Goal: Transaction & Acquisition: Subscribe to service/newsletter

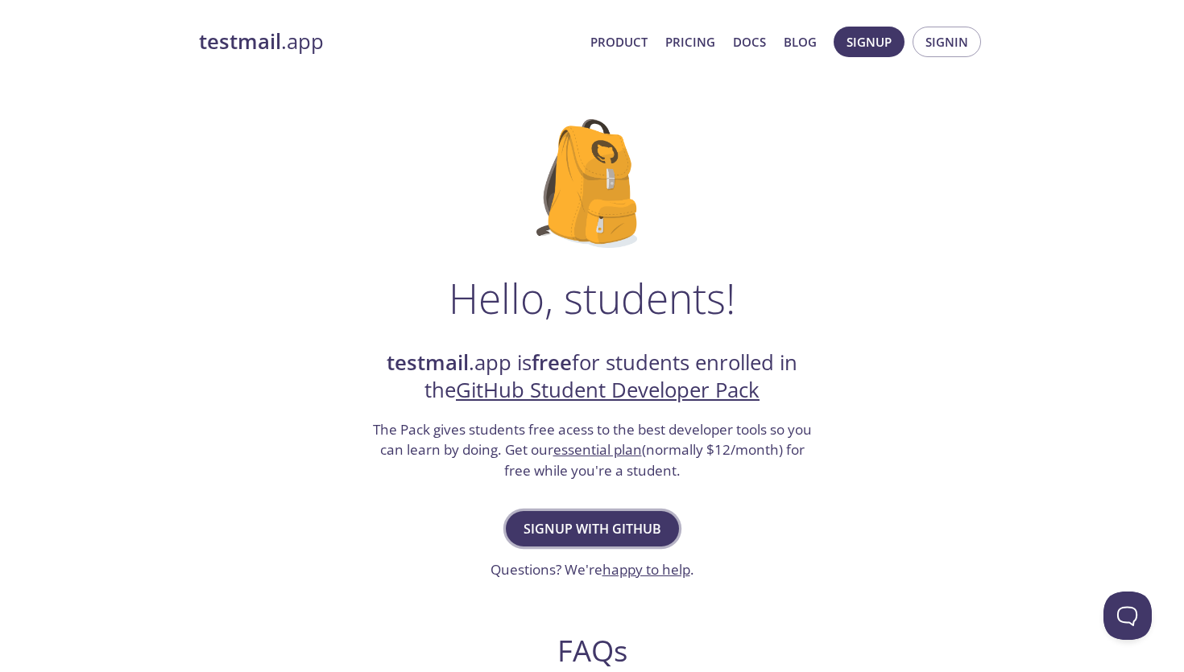
click at [585, 532] on span "Signup with GitHub" at bounding box center [592, 529] width 138 height 23
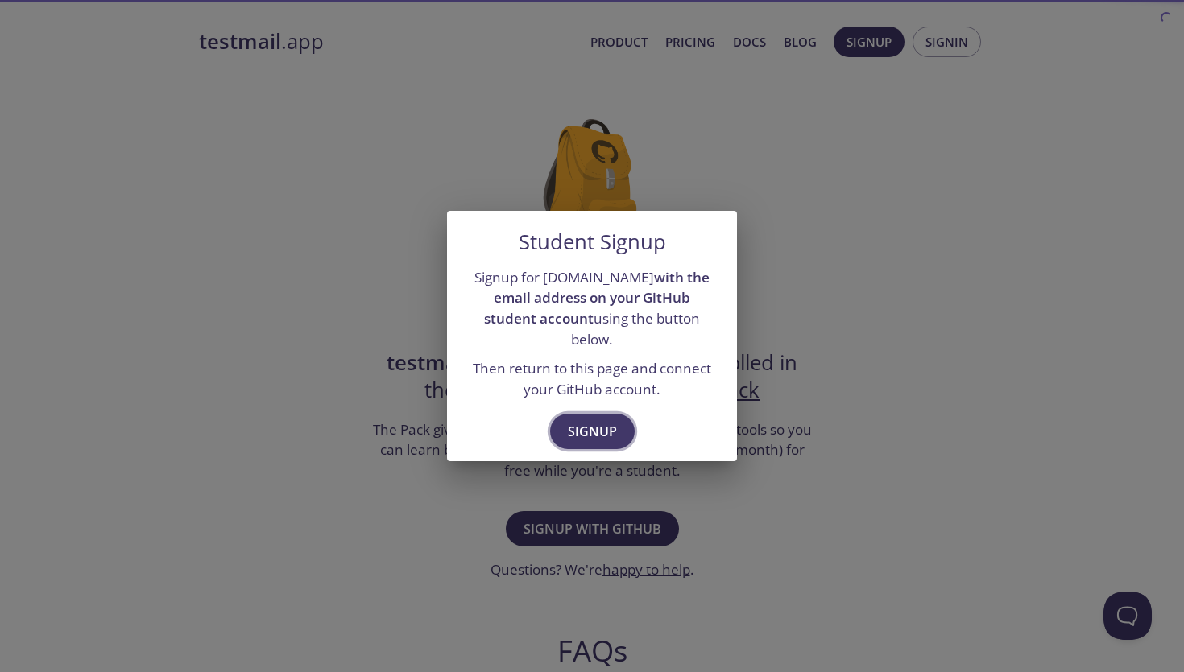
click at [589, 420] on span "Signup" at bounding box center [592, 431] width 49 height 23
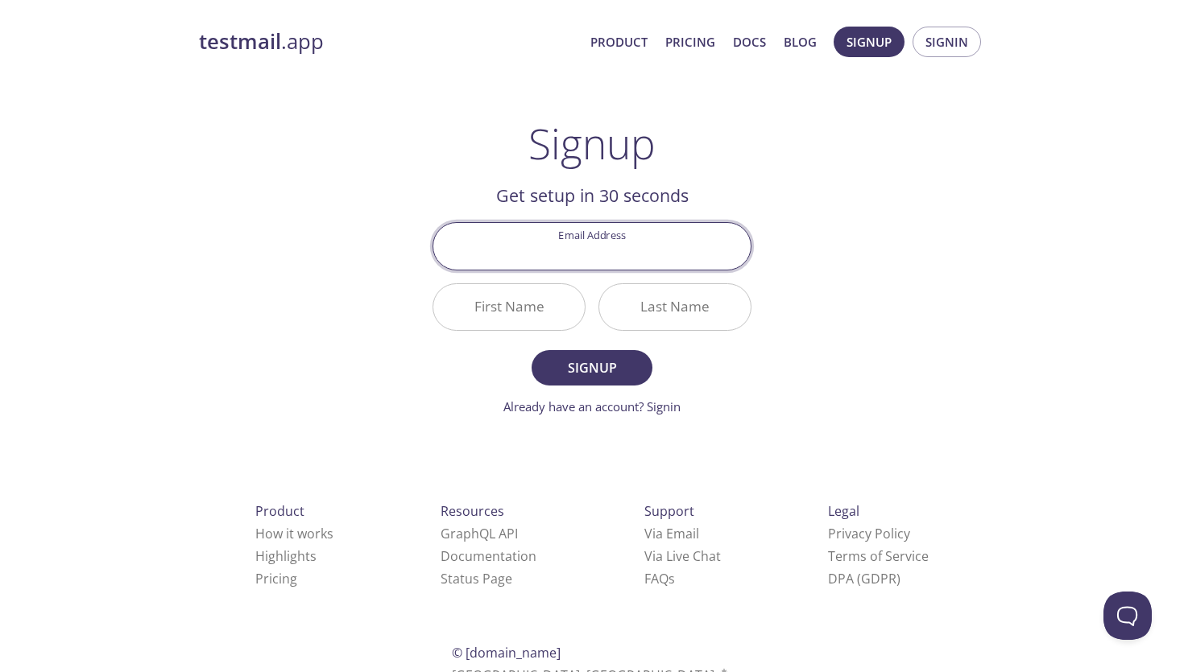
click at [576, 246] on input "Email Address" at bounding box center [591, 246] width 317 height 46
type input "[DOMAIN_NAME]"
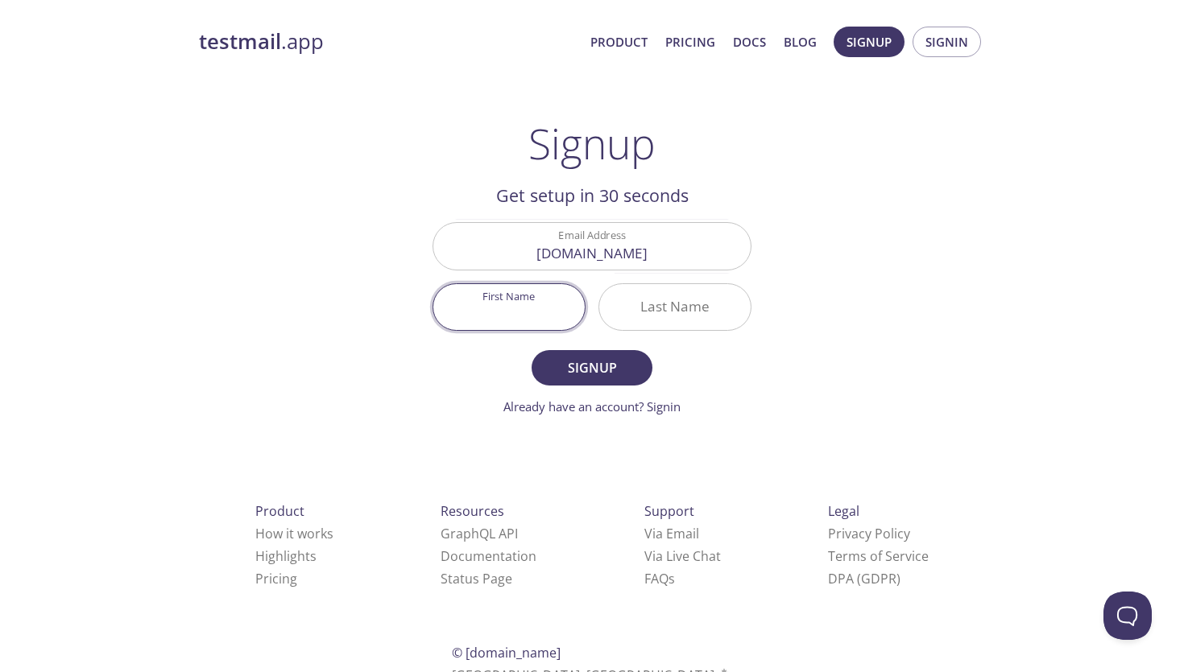
click at [494, 327] on input "First Name" at bounding box center [508, 307] width 151 height 46
type input "Xojiakbar"
click at [710, 313] on input "Last Name" at bounding box center [674, 307] width 151 height 46
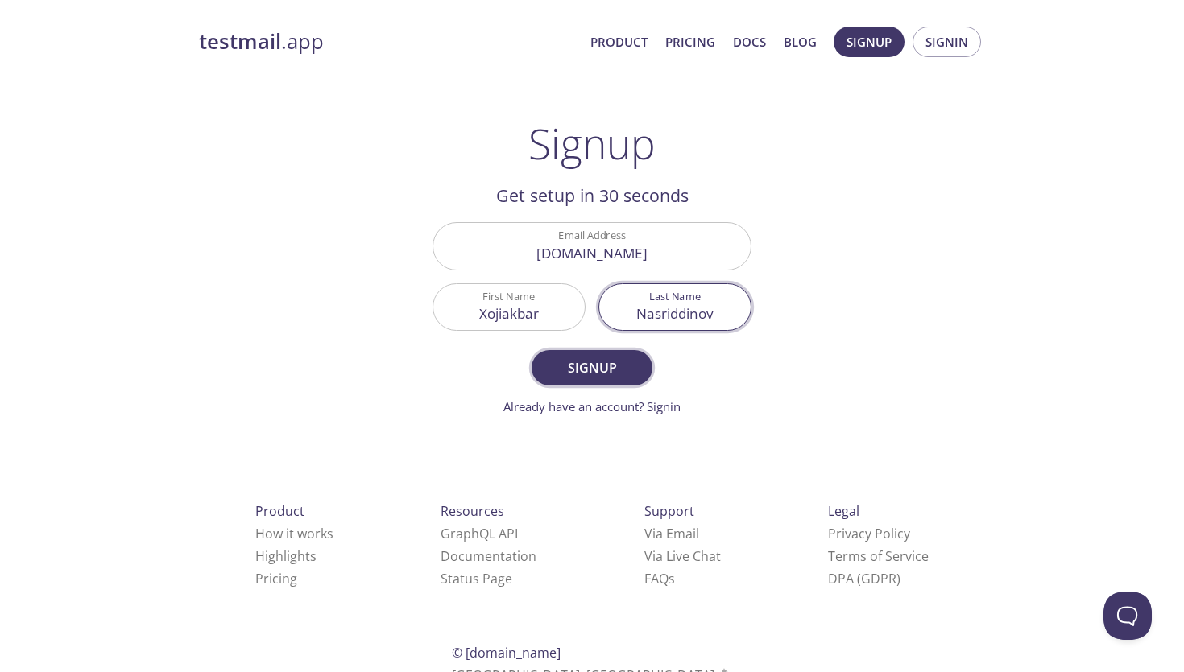
type input "Nasriddinov"
click at [598, 373] on span "Signup" at bounding box center [591, 368] width 85 height 23
click at [644, 254] on input "[DOMAIN_NAME]" at bounding box center [591, 246] width 317 height 46
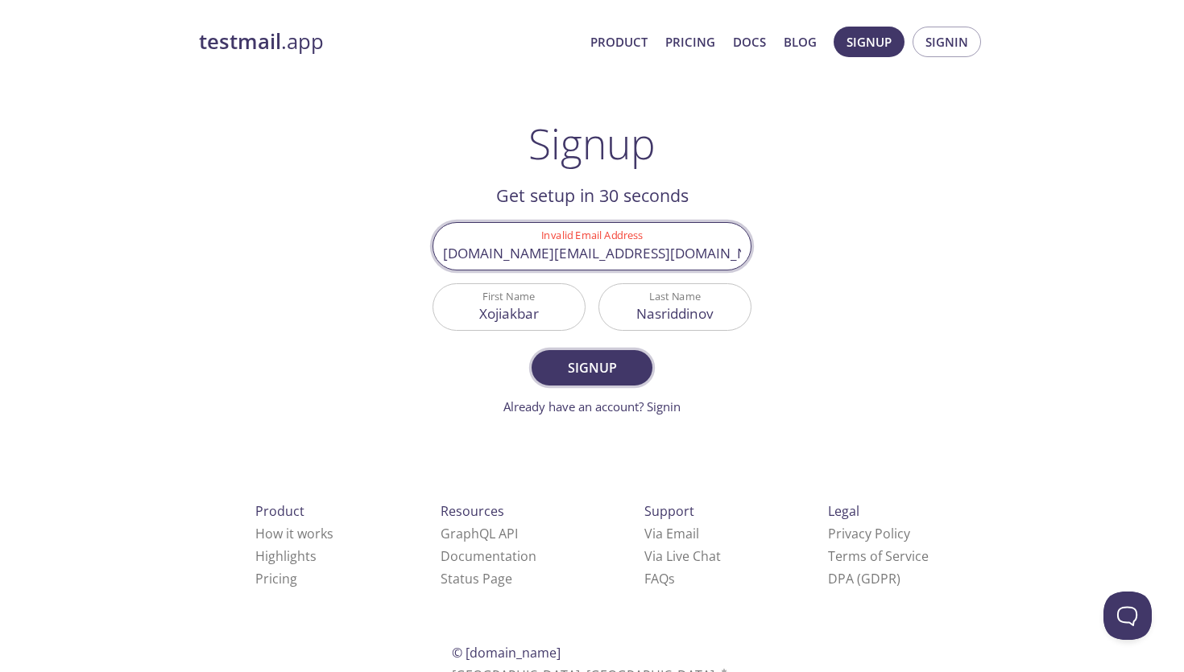
type input "[DOMAIN_NAME][EMAIL_ADDRESS][DOMAIN_NAME]"
click at [581, 354] on button "Signup" at bounding box center [592, 367] width 121 height 35
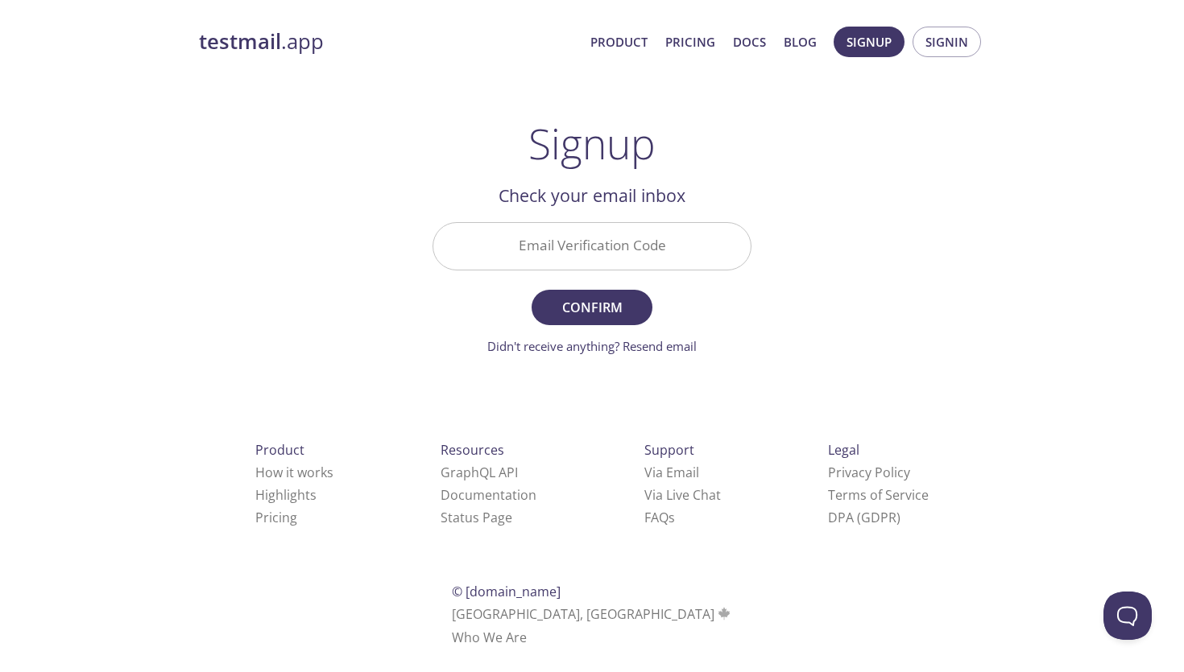
click at [579, 241] on input "Email Verification Code" at bounding box center [591, 246] width 317 height 46
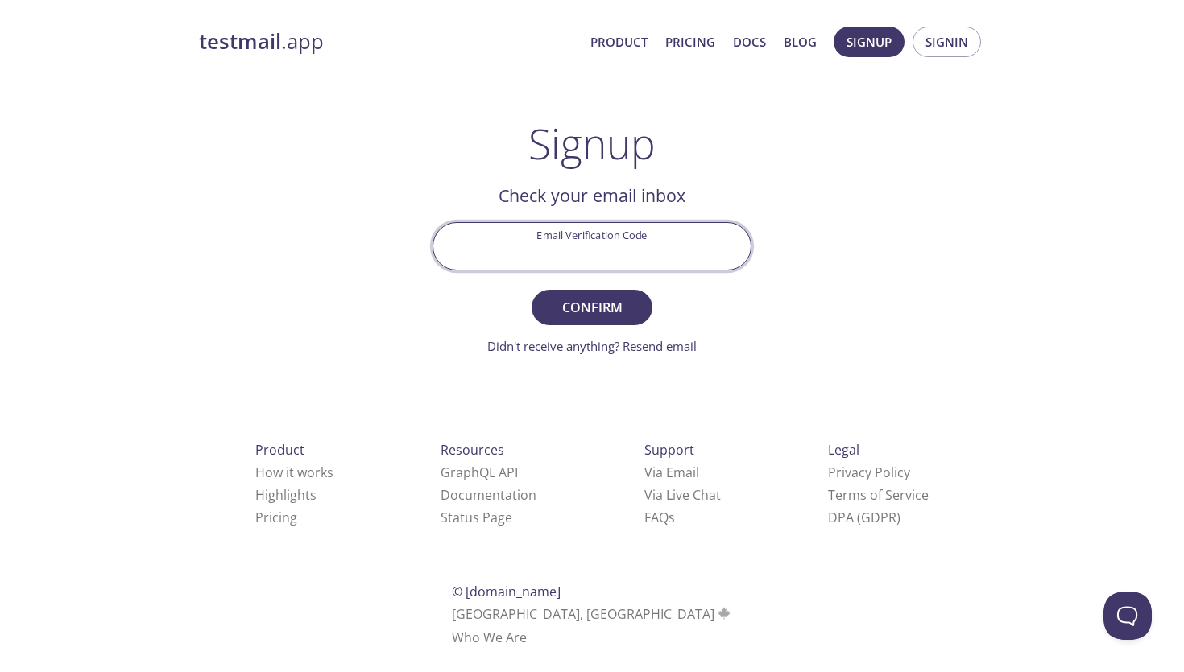
paste input "JZAKRZ1"
type input "JZAKRZ1"
click at [532, 290] on button "Confirm" at bounding box center [592, 307] width 121 height 35
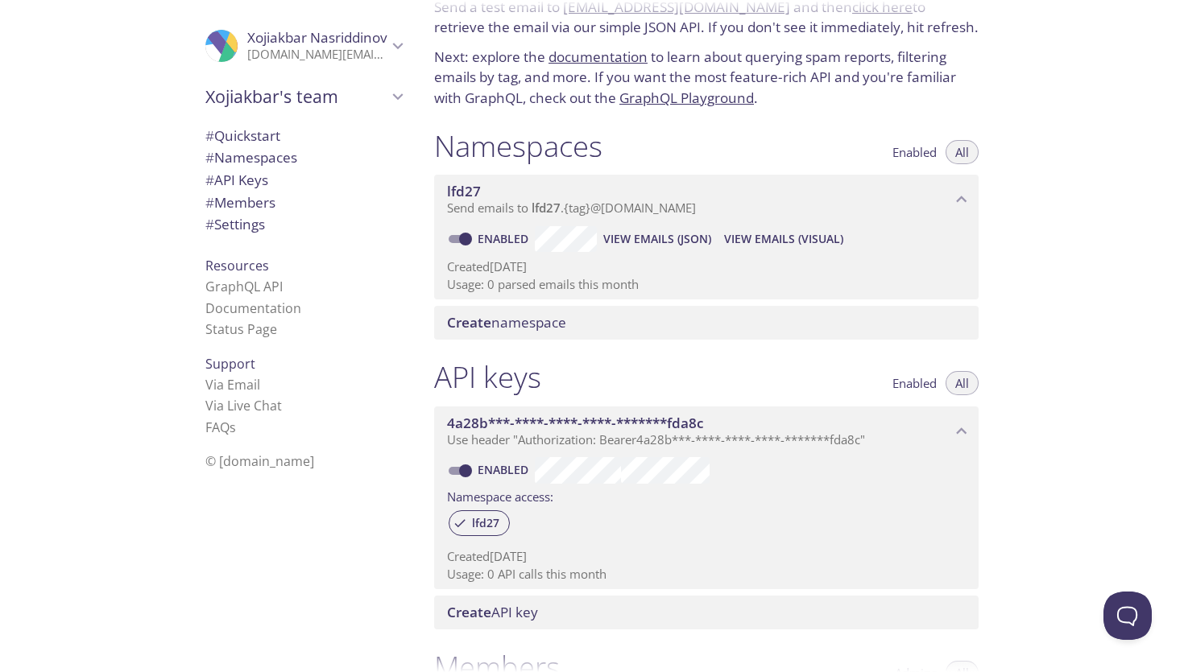
scroll to position [82, 0]
